Goal: Task Accomplishment & Management: Use online tool/utility

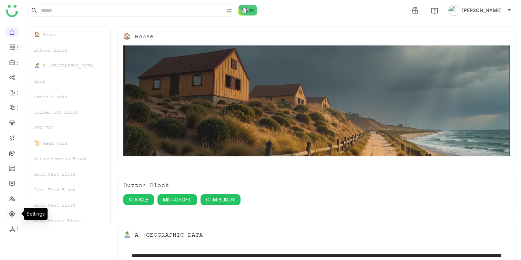
click at [14, 214] on link at bounding box center [12, 213] width 6 height 6
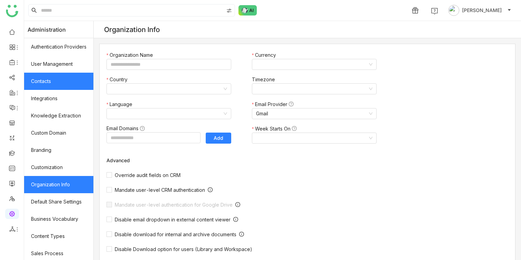
type input "*******"
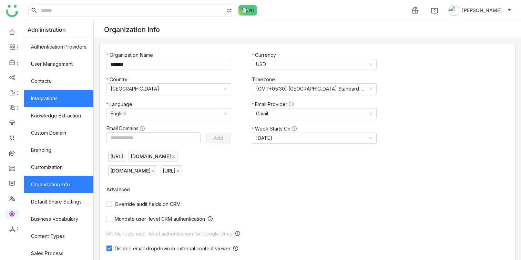
click at [53, 100] on link "Integrations" at bounding box center [58, 98] width 69 height 17
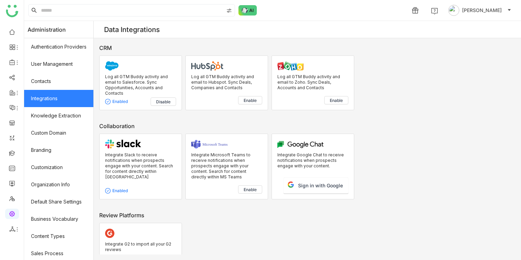
click at [152, 84] on p "Log all GTM Buddy activity and email to Salesforce. Sync Opportunities, Account…" at bounding box center [140, 85] width 71 height 22
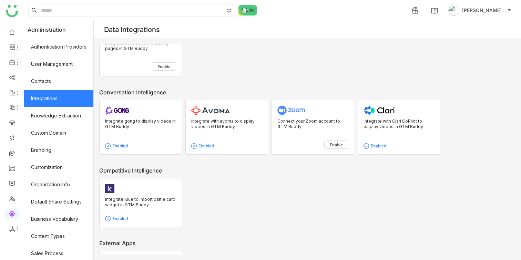
scroll to position [62, 0]
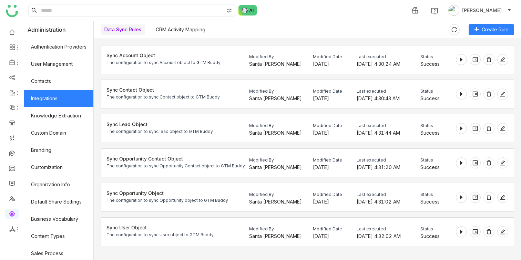
click at [184, 32] on link "CRM Activity Mapping" at bounding box center [181, 30] width 50 height 6
click at [182, 31] on link "CRM Activity Mapping" at bounding box center [181, 30] width 50 height 6
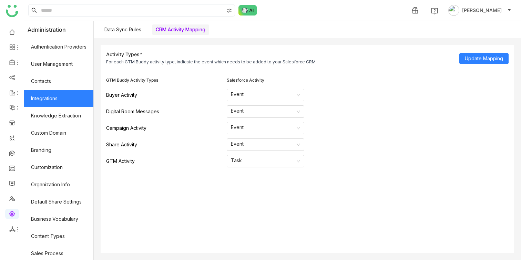
click at [134, 32] on link "Data Sync Rules" at bounding box center [122, 30] width 37 height 6
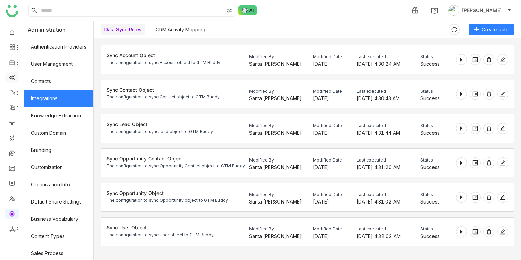
click at [15, 78] on link at bounding box center [12, 77] width 6 height 6
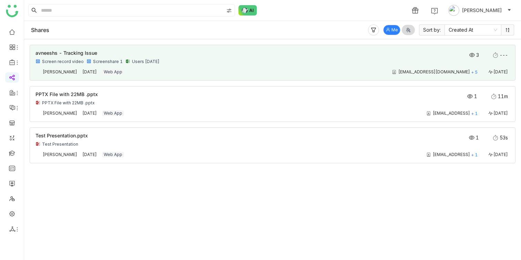
click at [90, 51] on span "avneeshs - Tracking Issue" at bounding box center [66, 53] width 62 height 6
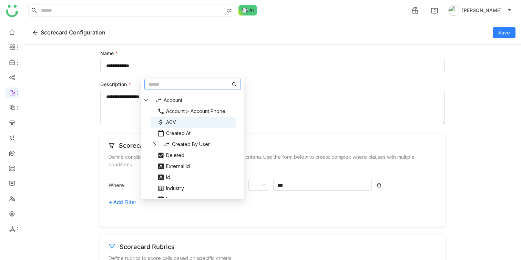
scroll to position [116, 0]
